Goal: Task Accomplishment & Management: Complete application form

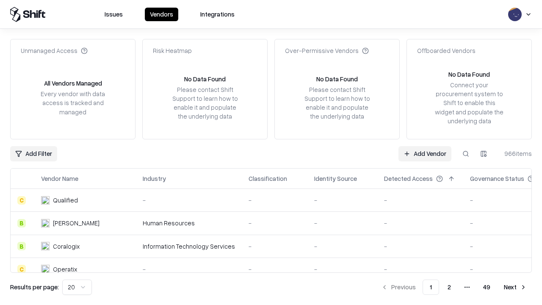
click at [425, 153] on link "Add Vendor" at bounding box center [425, 153] width 53 height 15
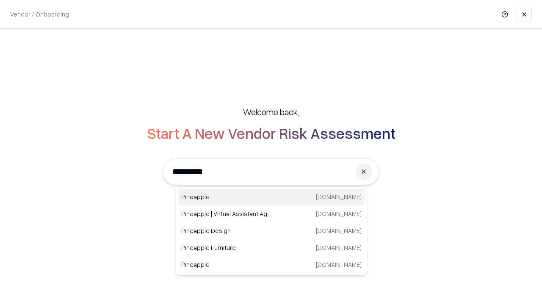
click at [272, 197] on div "Pineapple [DOMAIN_NAME]" at bounding box center [271, 197] width 187 height 17
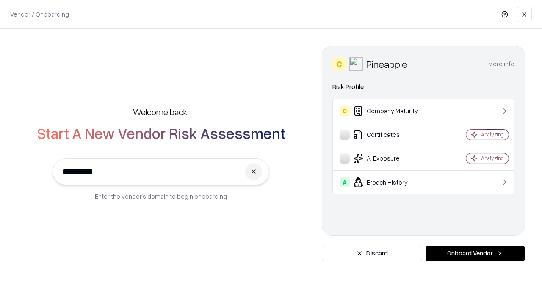
type input "*********"
click at [475, 253] on button "Onboard Vendor" at bounding box center [476, 253] width 100 height 15
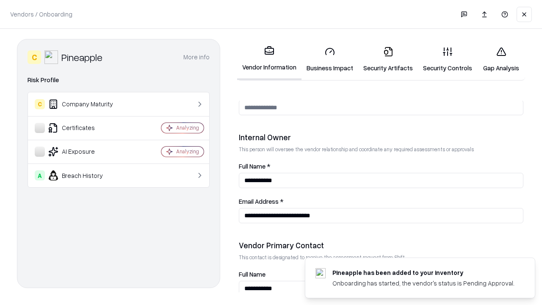
scroll to position [439, 0]
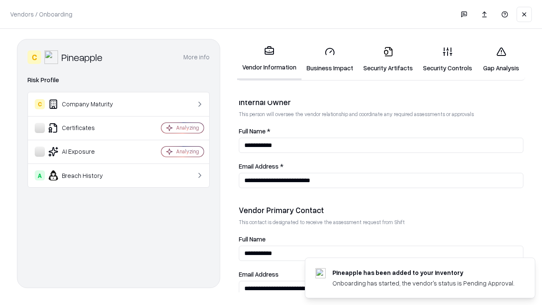
click at [330, 59] on link "Business Impact" at bounding box center [330, 59] width 57 height 39
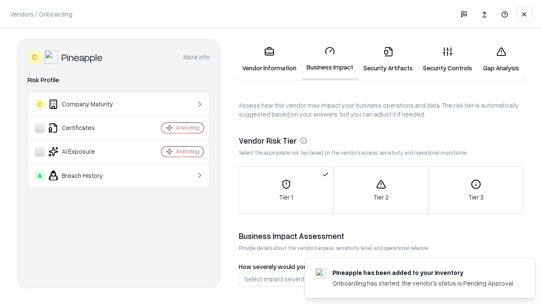
click at [388, 59] on link "Security Artifacts" at bounding box center [388, 59] width 60 height 39
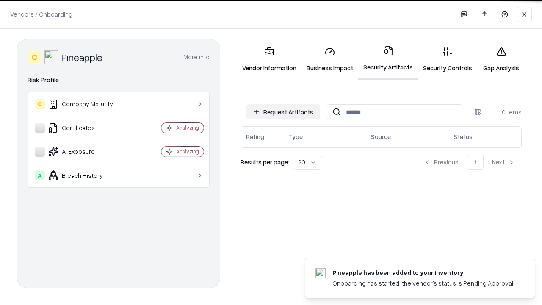
click at [283, 111] on button "Request Artifacts" at bounding box center [284, 111] width 74 height 15
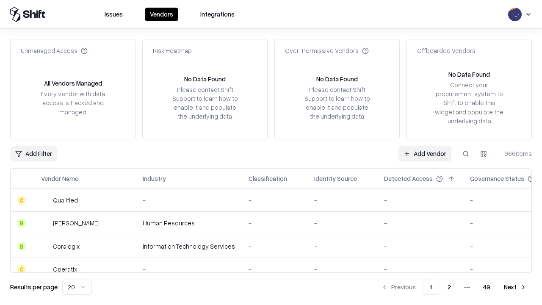
click at [425, 153] on link "Add Vendor" at bounding box center [425, 153] width 53 height 15
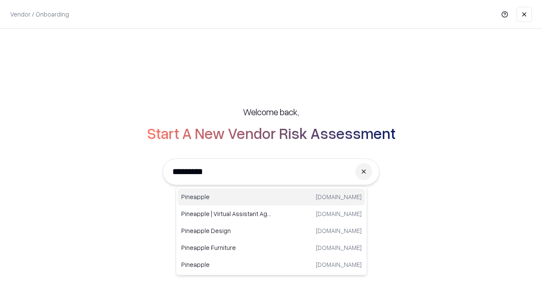
click at [272, 197] on div "Pineapple [DOMAIN_NAME]" at bounding box center [271, 197] width 187 height 17
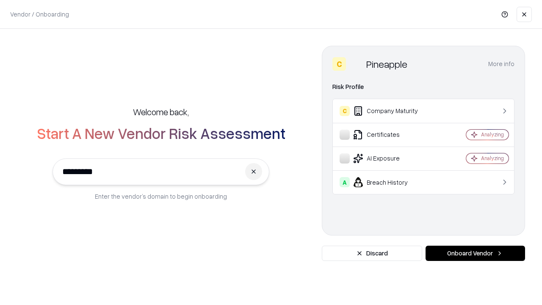
type input "*********"
click at [475, 253] on button "Onboard Vendor" at bounding box center [476, 253] width 100 height 15
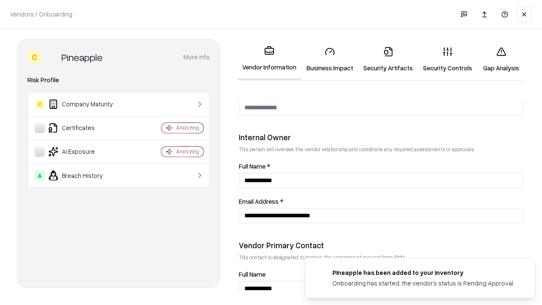
scroll to position [439, 0]
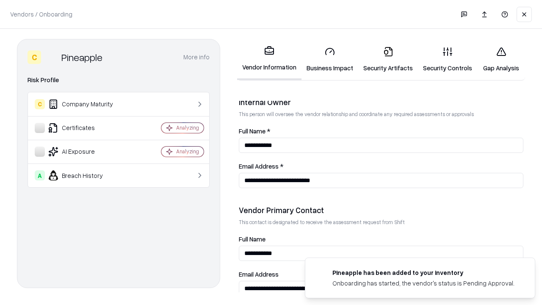
click at [501, 59] on link "Gap Analysis" at bounding box center [501, 59] width 48 height 39
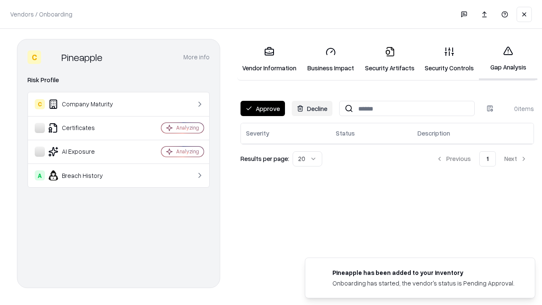
click at [263, 108] on button "Approve" at bounding box center [263, 108] width 44 height 15
